Goal: Check status: Check status

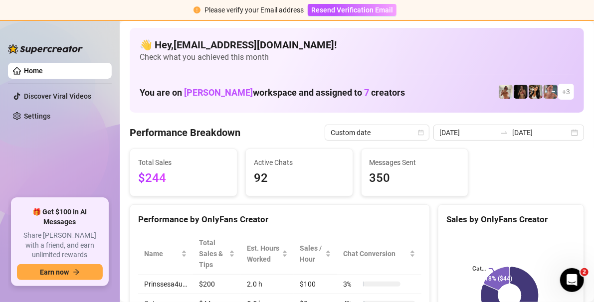
scroll to position [50, 0]
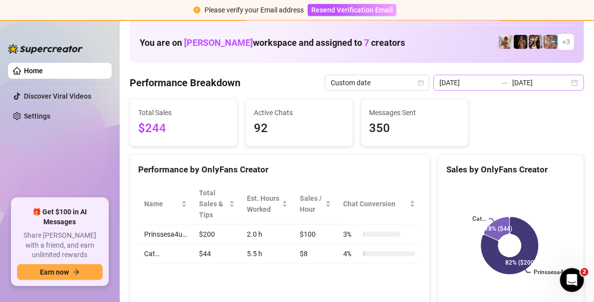
click at [570, 79] on div "[DATE] [DATE]" at bounding box center [509, 83] width 151 height 16
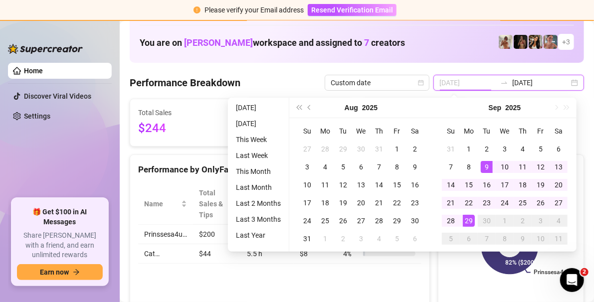
type input "[DATE]"
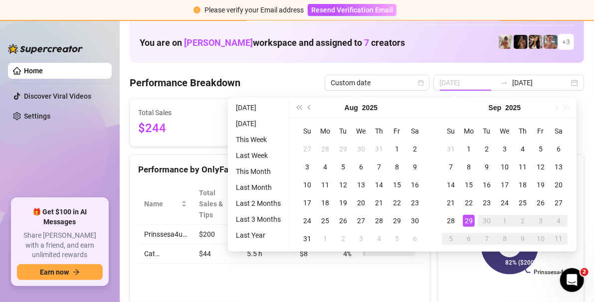
click at [464, 220] on div "29" at bounding box center [469, 221] width 12 height 12
click at [470, 221] on div "29" at bounding box center [469, 221] width 12 height 12
type input "[DATE]"
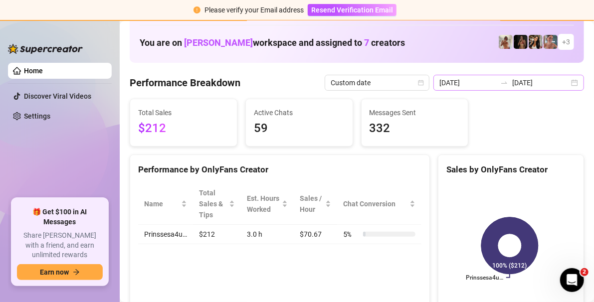
click at [563, 84] on div "[DATE] [DATE]" at bounding box center [509, 83] width 151 height 16
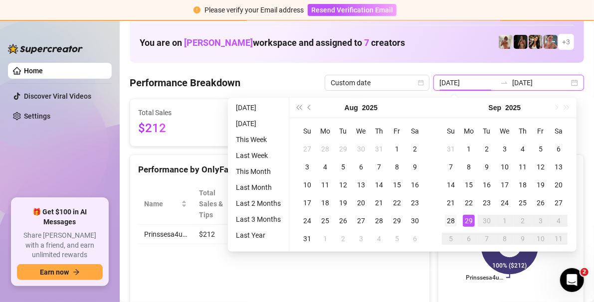
type input "[DATE]"
click at [455, 222] on div "28" at bounding box center [451, 221] width 12 height 12
click at [471, 223] on div "29" at bounding box center [469, 221] width 12 height 12
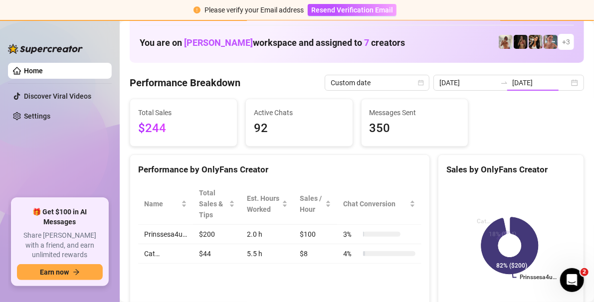
type input "[DATE]"
click at [566, 85] on div "[DATE] [DATE]" at bounding box center [509, 83] width 151 height 16
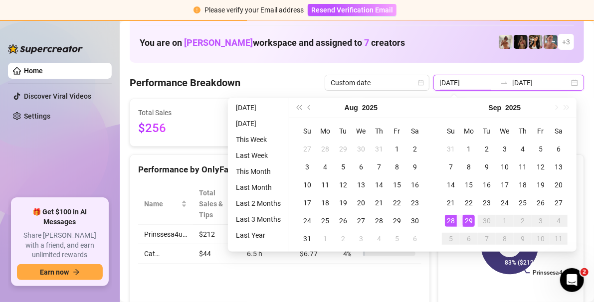
type input "[DATE]"
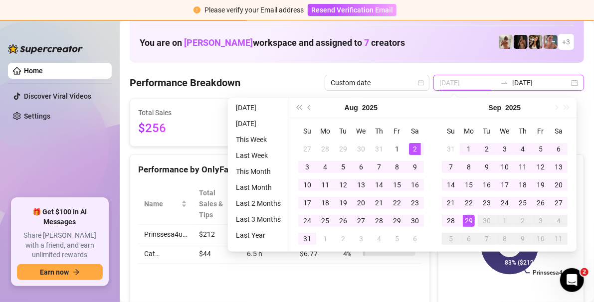
type input "[DATE]"
